Goal: Information Seeking & Learning: Learn about a topic

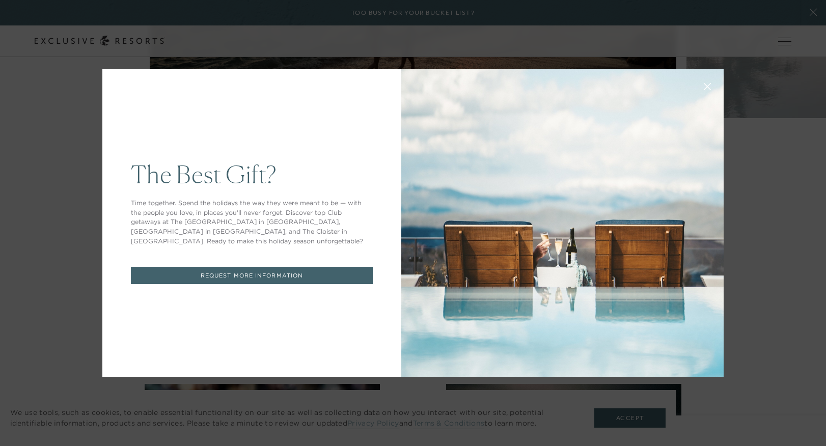
click at [709, 90] on icon at bounding box center [708, 87] width 8 height 8
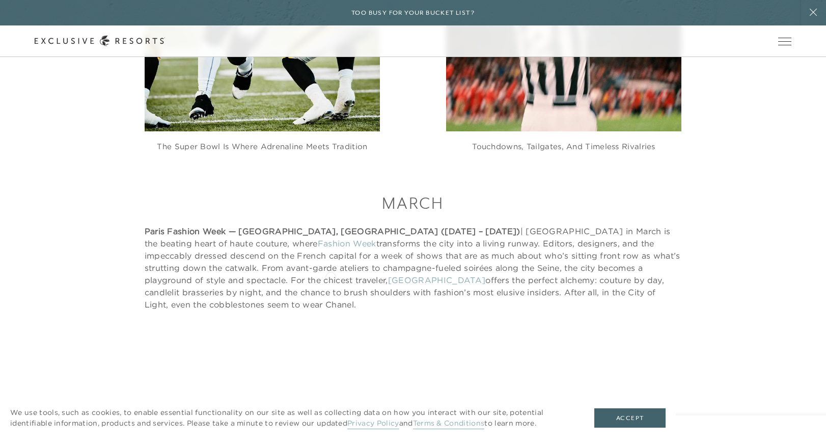
scroll to position [1579, 0]
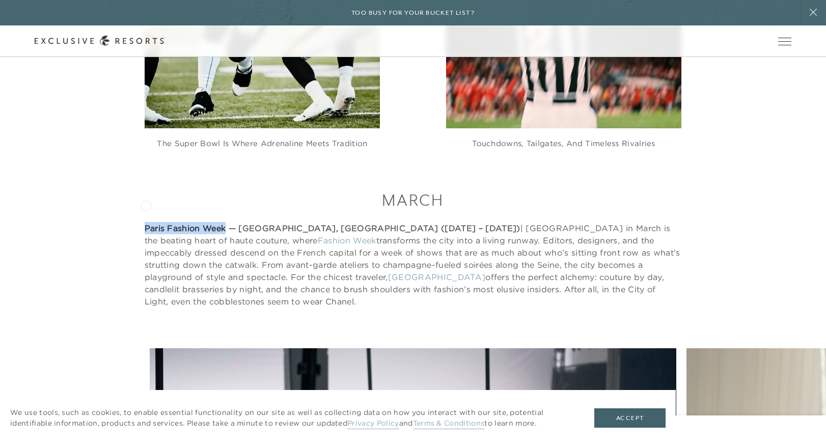
drag, startPoint x: 224, startPoint y: 205, endPoint x: 146, endPoint y: 205, distance: 78.4
click at [146, 223] on strong "Paris Fashion Week — [GEOGRAPHIC_DATA], [GEOGRAPHIC_DATA] ([DATE] – [DATE])" at bounding box center [333, 228] width 376 height 10
copy strong "Paris Fashion Week"
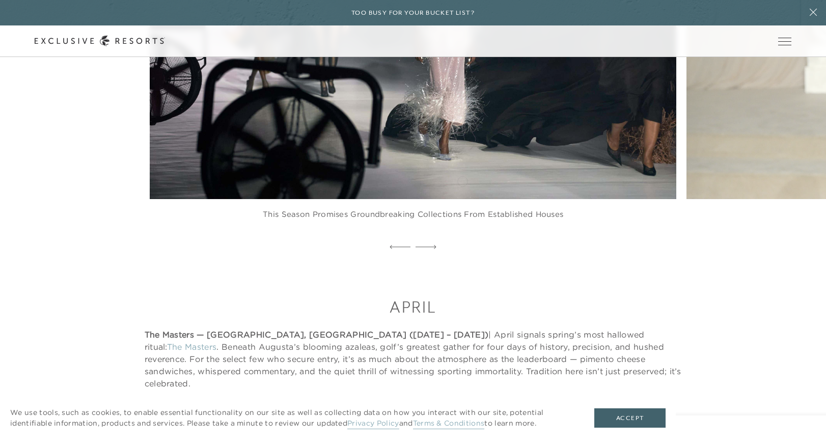
scroll to position [2045, 0]
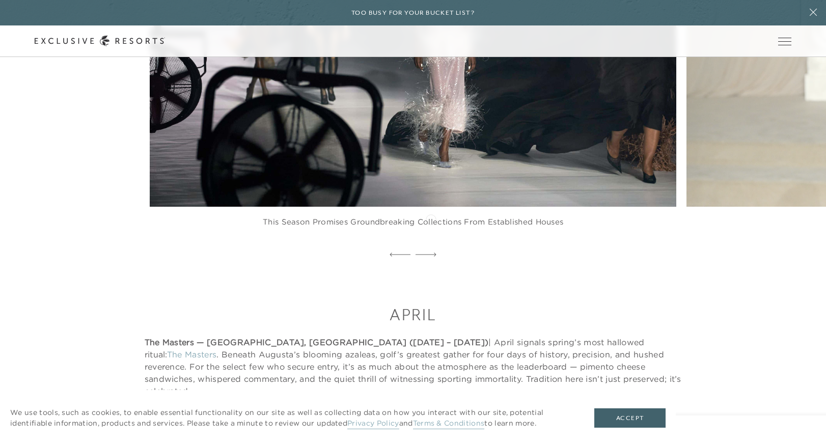
click at [431, 253] on icon at bounding box center [426, 255] width 21 height 4
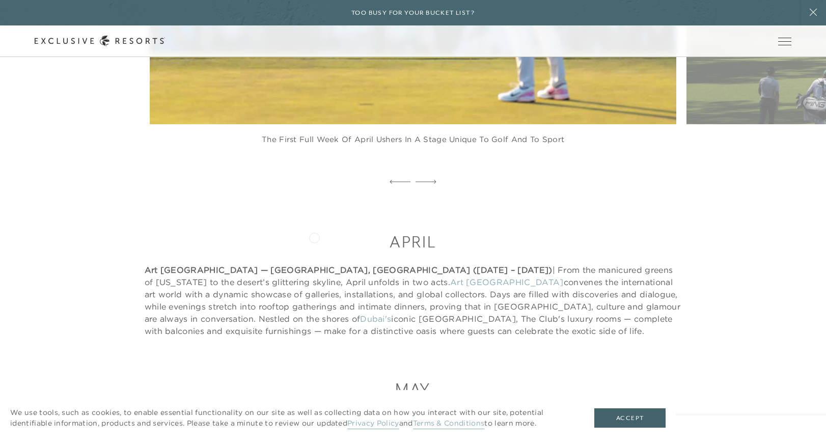
scroll to position [2689, 0]
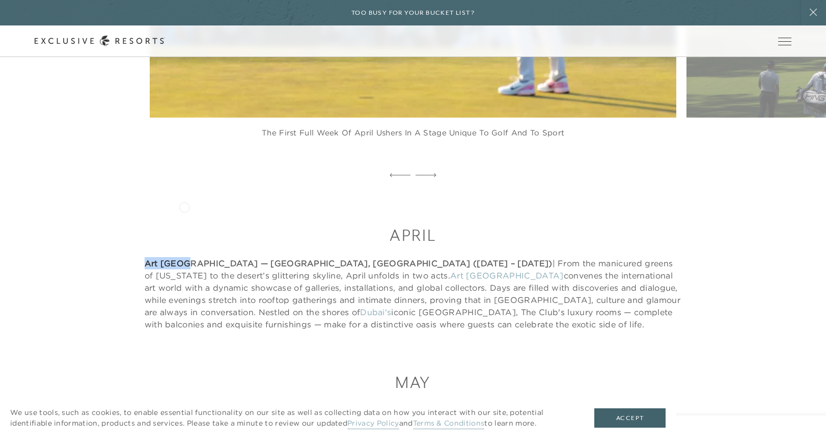
drag, startPoint x: 143, startPoint y: 206, endPoint x: 185, endPoint y: 206, distance: 42.3
click at [185, 224] on div "April Art [GEOGRAPHIC_DATA] — [GEOGRAPHIC_DATA], [GEOGRAPHIC_DATA] ([DATE] – [D…" at bounding box center [413, 277] width 757 height 106
copy strong "Art [GEOGRAPHIC_DATA]"
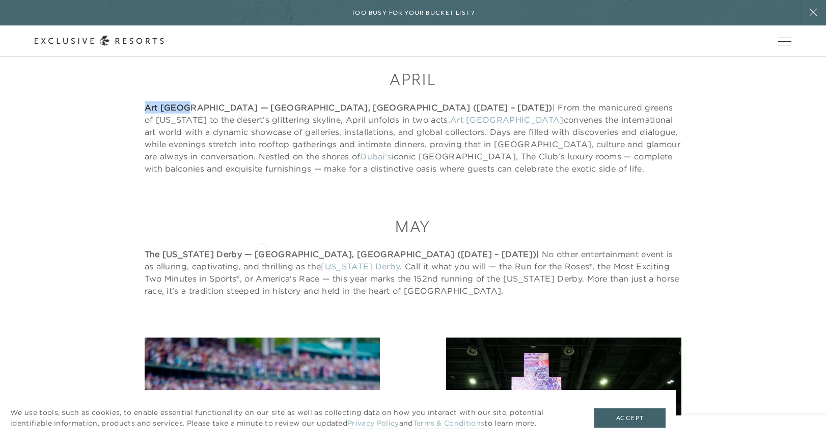
scroll to position [2859, 0]
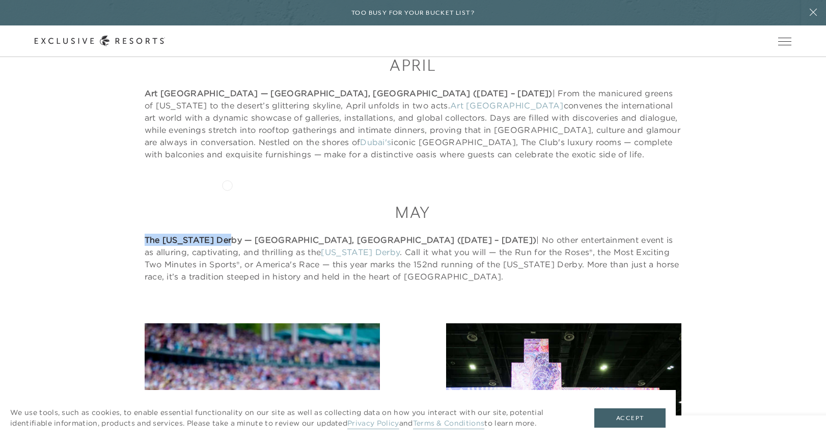
drag, startPoint x: 142, startPoint y: 181, endPoint x: 227, endPoint y: 185, distance: 85.1
click at [228, 201] on div "May The [US_STATE] Derby — [GEOGRAPHIC_DATA], [GEOGRAPHIC_DATA] ([DATE] – [DATE…" at bounding box center [413, 241] width 757 height 81
copy strong "The [US_STATE] Derby"
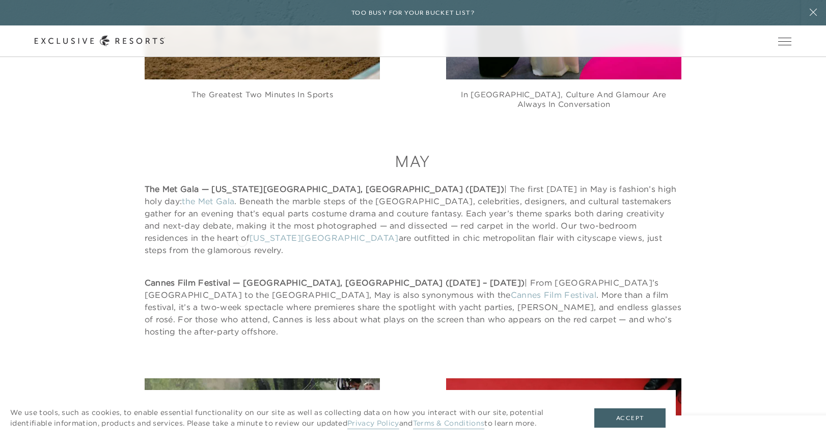
scroll to position [3405, 0]
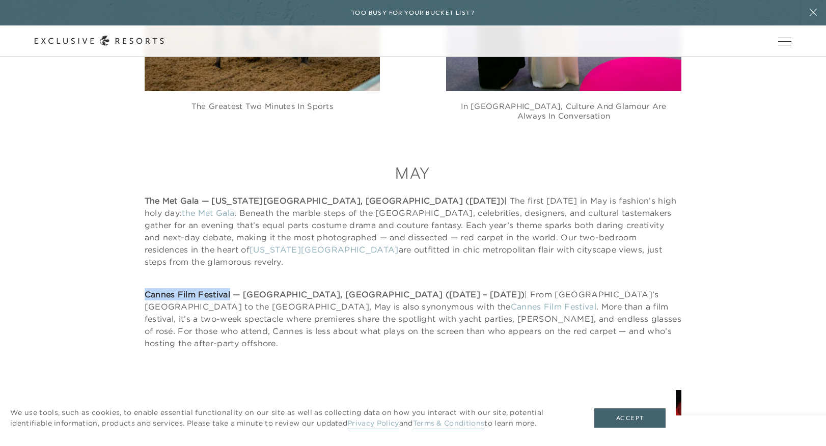
drag, startPoint x: 136, startPoint y: 212, endPoint x: 231, endPoint y: 213, distance: 94.7
click at [231, 213] on div "May The Met Gala — [US_STATE][GEOGRAPHIC_DATA], [GEOGRAPHIC_DATA] ([DATE]) | Th…" at bounding box center [413, 255] width 757 height 187
copy strong "Cannes Film Festival"
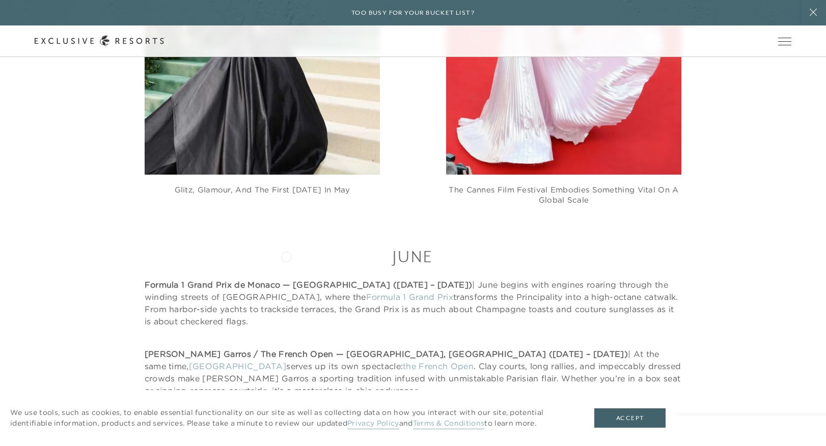
scroll to position [3936, 0]
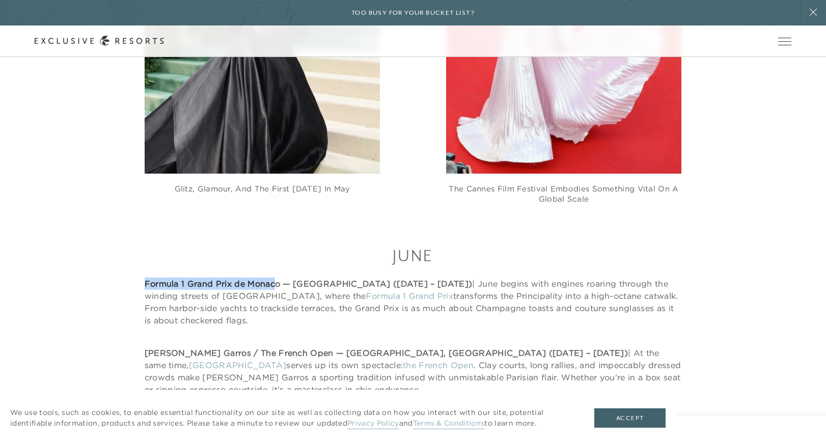
drag, startPoint x: 140, startPoint y: 191, endPoint x: 277, endPoint y: 191, distance: 137.0
click at [277, 244] on div "June Formula 1 Grand Prix de Monaco — [GEOGRAPHIC_DATA] ([DATE] – [DATE]) | Jun…" at bounding box center [413, 319] width 757 height 151
drag, startPoint x: 281, startPoint y: 192, endPoint x: 145, endPoint y: 190, distance: 136.0
click at [145, 279] on strong "Formula 1 Grand Prix de Monaco — [GEOGRAPHIC_DATA] ([DATE] – [DATE])" at bounding box center [309, 284] width 328 height 10
copy strong "Formula 1 Grand Prix de Monaco"
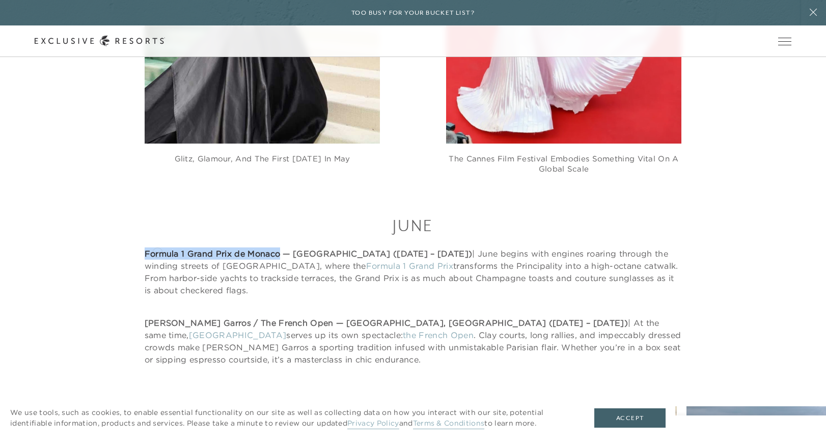
scroll to position [3965, 0]
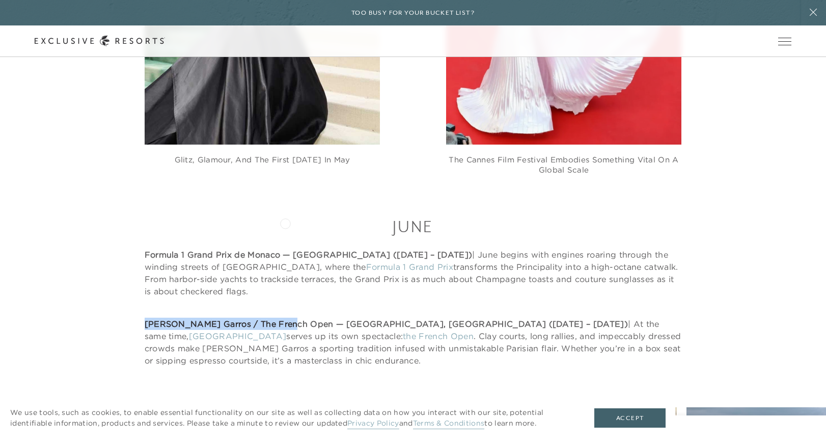
drag, startPoint x: 141, startPoint y: 220, endPoint x: 285, endPoint y: 223, distance: 144.6
click at [285, 223] on div "June Formula 1 Grand Prix de Monaco — [GEOGRAPHIC_DATA] ([DATE] – [DATE]) | Jun…" at bounding box center [413, 290] width 757 height 151
copy strong "[PERSON_NAME] Garros / The French Open"
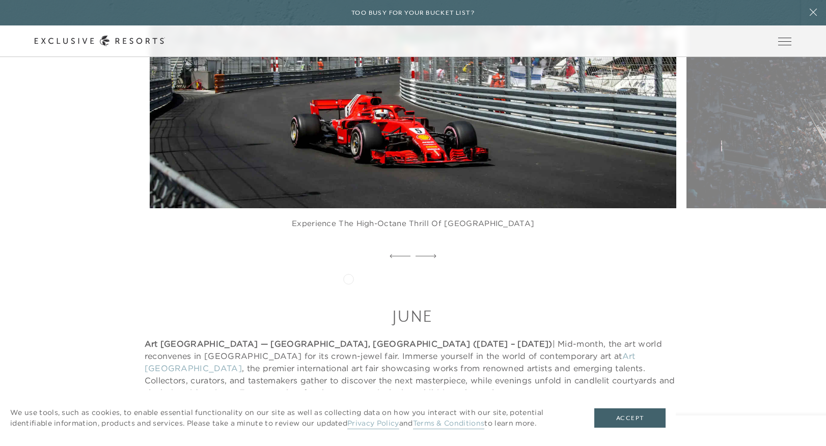
scroll to position [4490, 0]
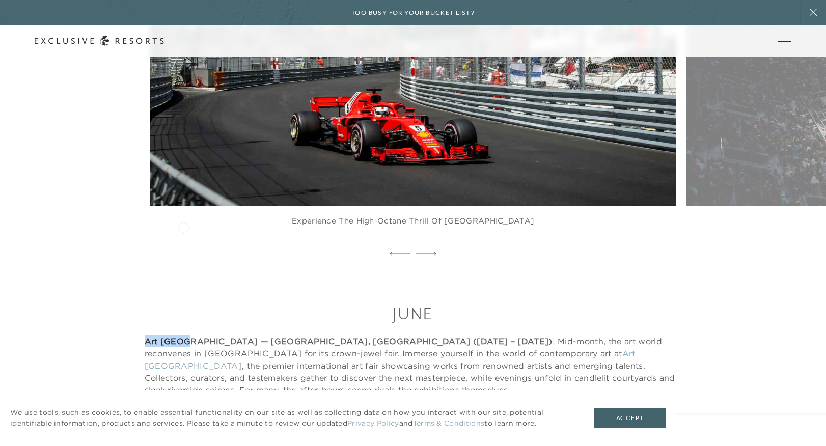
drag, startPoint x: 141, startPoint y: 228, endPoint x: 183, endPoint y: 226, distance: 42.8
click at [183, 302] on div "June Art [GEOGRAPHIC_DATA] — [GEOGRAPHIC_DATA], [GEOGRAPHIC_DATA] ([DATE] – [DA…" at bounding box center [413, 389] width 757 height 175
copy strong "Art [GEOGRAPHIC_DATA]"
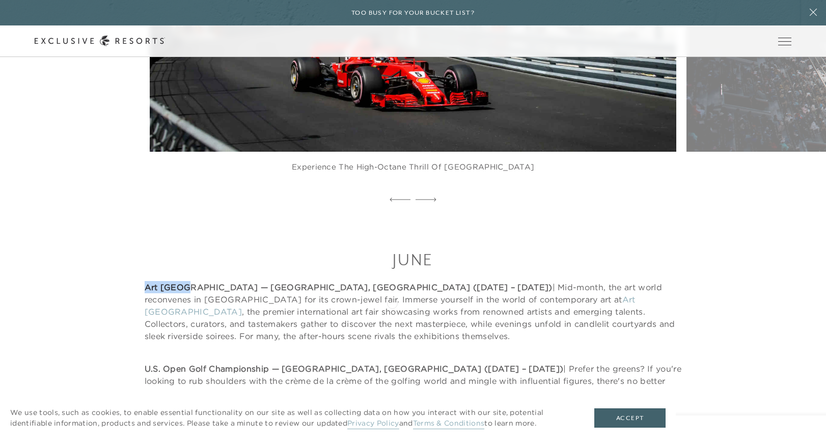
scroll to position [4547, 0]
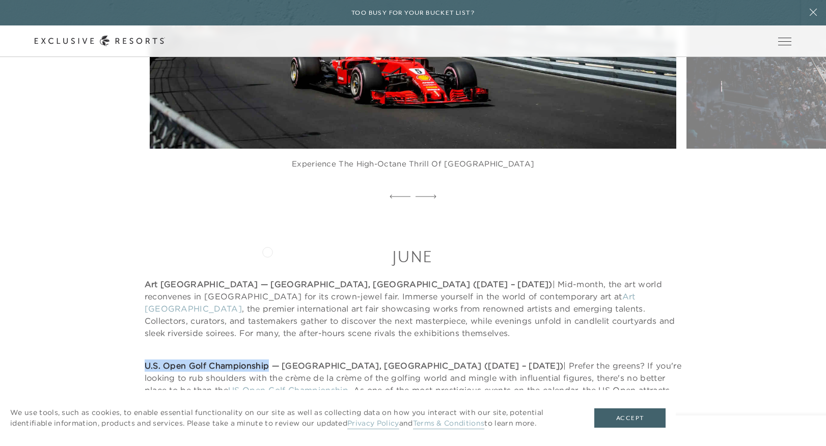
drag, startPoint x: 145, startPoint y: 250, endPoint x: 267, endPoint y: 251, distance: 122.2
click at [267, 361] on strong "U.S. Open Golf Championship — [GEOGRAPHIC_DATA], [GEOGRAPHIC_DATA] ([DATE] – [D…" at bounding box center [354, 366] width 419 height 10
copy strong "U.S. Open Golf Championship"
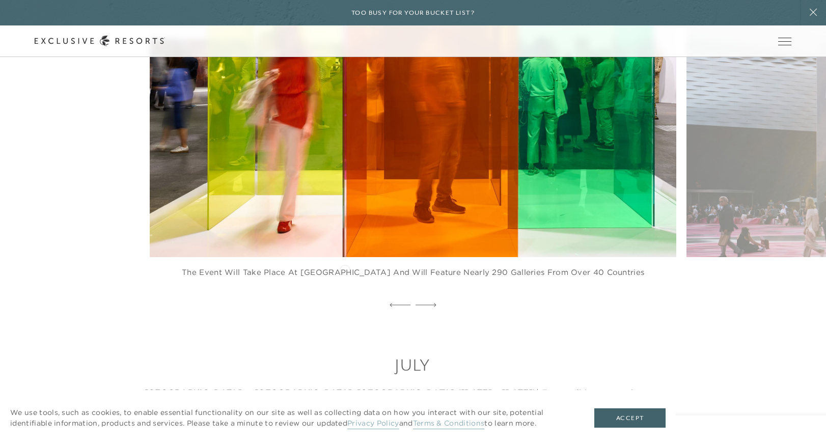
scroll to position [5134, 0]
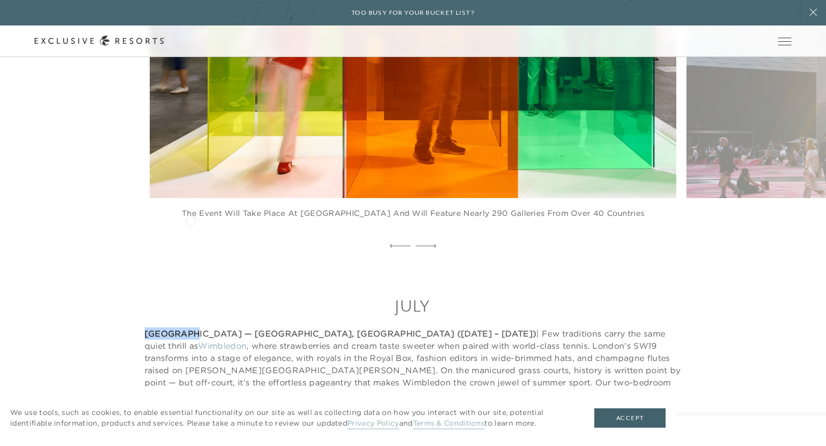
drag, startPoint x: 144, startPoint y: 219, endPoint x: 190, endPoint y: 219, distance: 46.3
click at [190, 328] on strong "[GEOGRAPHIC_DATA] — [GEOGRAPHIC_DATA], [GEOGRAPHIC_DATA] ([DATE] – [DATE])" at bounding box center [341, 333] width 392 height 10
copy strong "Wimbledon"
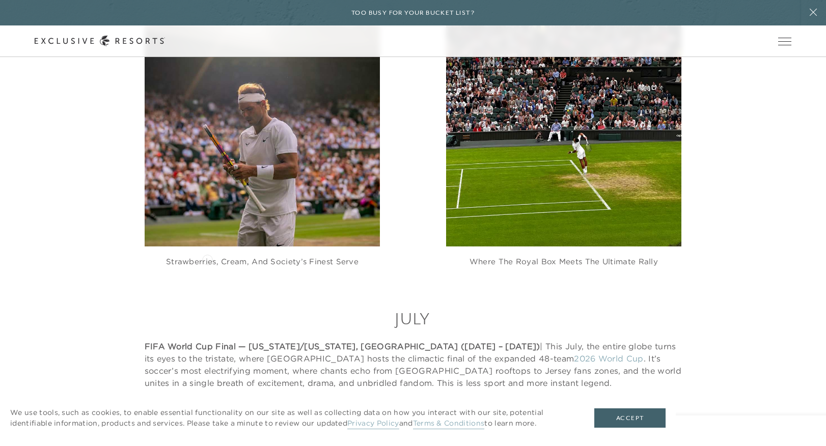
scroll to position [5657, 0]
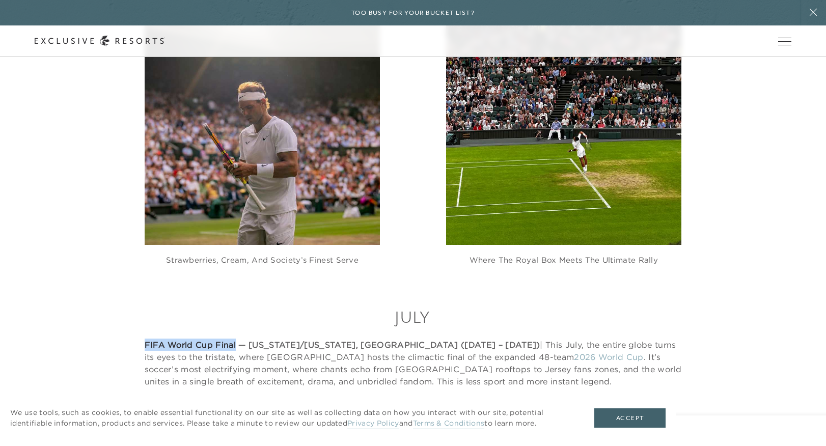
drag, startPoint x: 143, startPoint y: 215, endPoint x: 233, endPoint y: 214, distance: 90.1
click at [234, 306] on div "July FIFA World Cup Final — [US_STATE]/[US_STATE], [GEOGRAPHIC_DATA] ([DATE] – …" at bounding box center [413, 346] width 757 height 81
copy strong "FIFA World Cup Final"
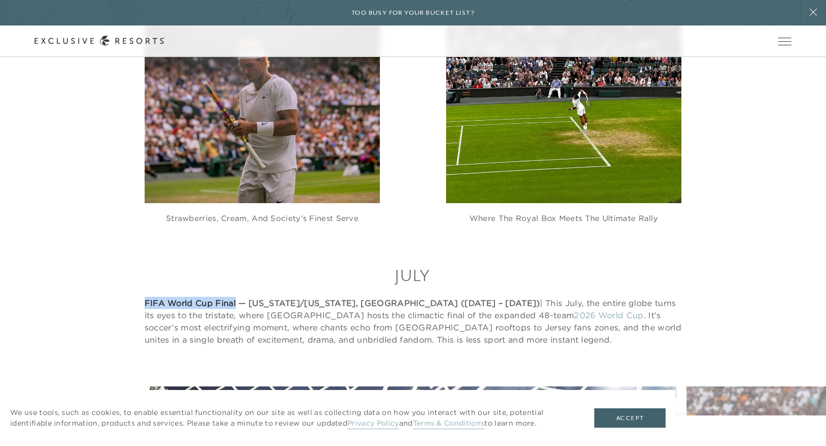
scroll to position [5696, 0]
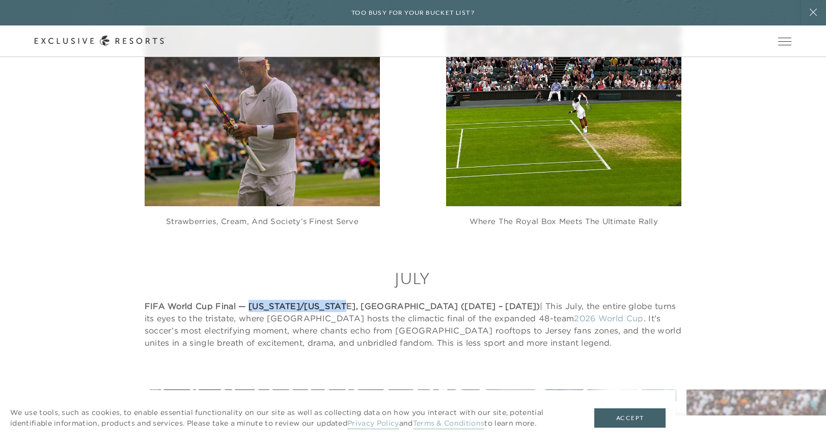
drag, startPoint x: 250, startPoint y: 180, endPoint x: 339, endPoint y: 181, distance: 89.6
click at [339, 301] on strong "FIFA World Cup Final — [US_STATE]/[US_STATE], [GEOGRAPHIC_DATA] ([DATE] – [DATE…" at bounding box center [343, 306] width 396 height 10
drag, startPoint x: 174, startPoint y: 191, endPoint x: 239, endPoint y: 192, distance: 65.7
click at [239, 300] on p "FIFA World Cup Final — [US_STATE]/[US_STATE], [GEOGRAPHIC_DATA] ([DATE] – [DATE…" at bounding box center [413, 324] width 537 height 49
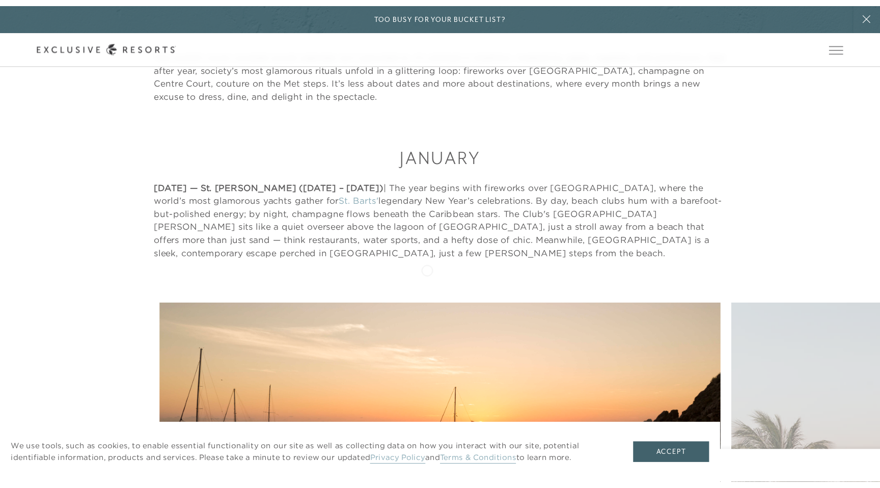
scroll to position [525, 0]
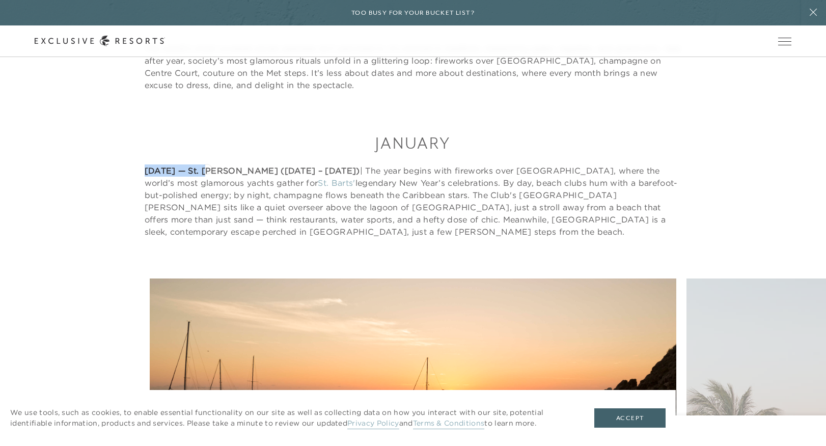
drag, startPoint x: 146, startPoint y: 168, endPoint x: 207, endPoint y: 169, distance: 61.1
click at [207, 168] on strong "[DATE] — St. [PERSON_NAME] ([DATE] – [DATE])" at bounding box center [252, 170] width 215 height 10
